Goal: Task Accomplishment & Management: Use online tool/utility

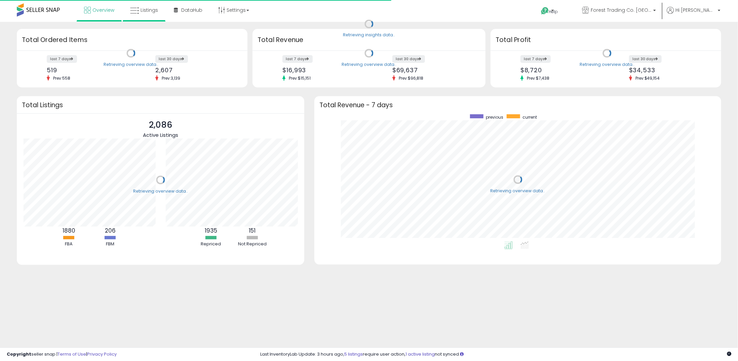
scroll to position [127, 393]
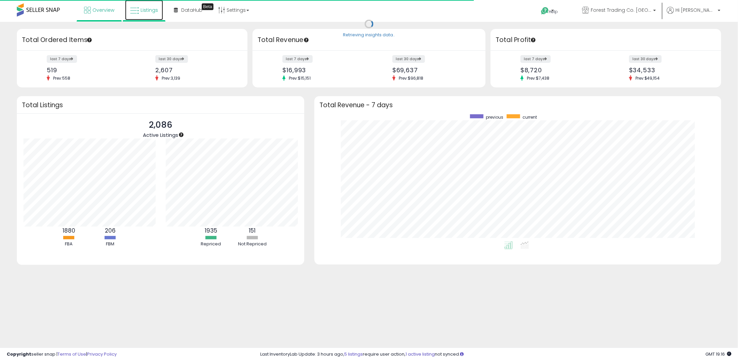
click at [155, 13] on span "Listings" at bounding box center [149, 10] width 17 height 7
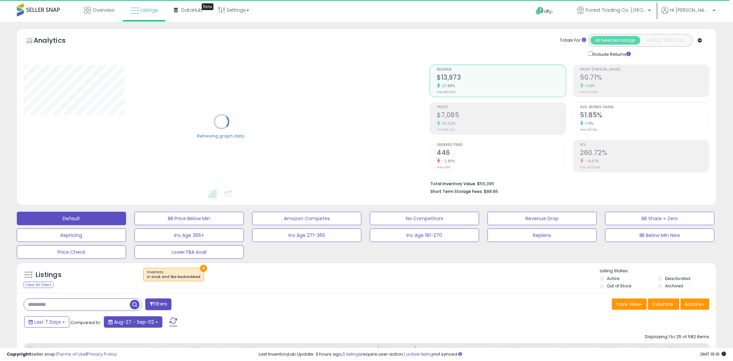
scroll to position [135, 0]
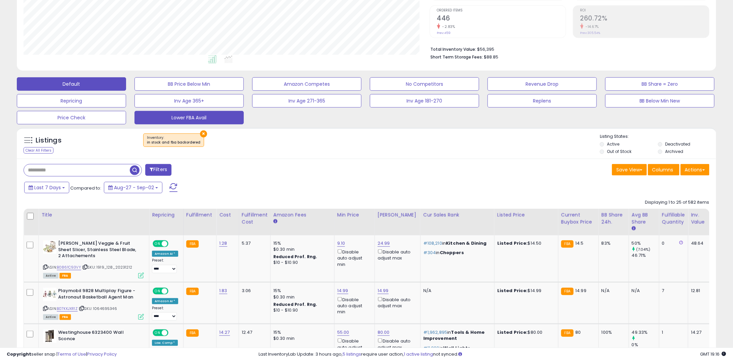
click at [175, 114] on button "Lower FBA Avail" at bounding box center [189, 117] width 109 height 13
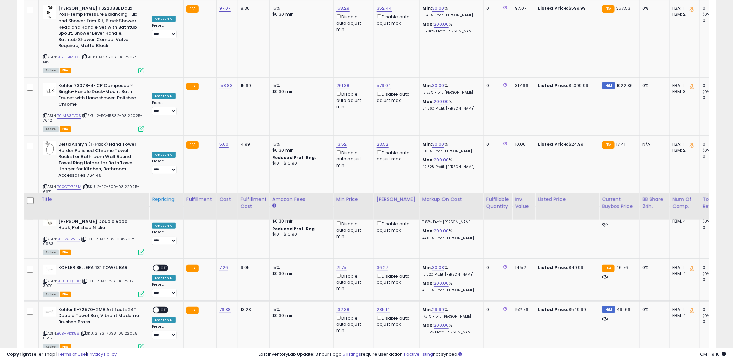
scroll to position [1219, 0]
